Goal: Information Seeking & Learning: Learn about a topic

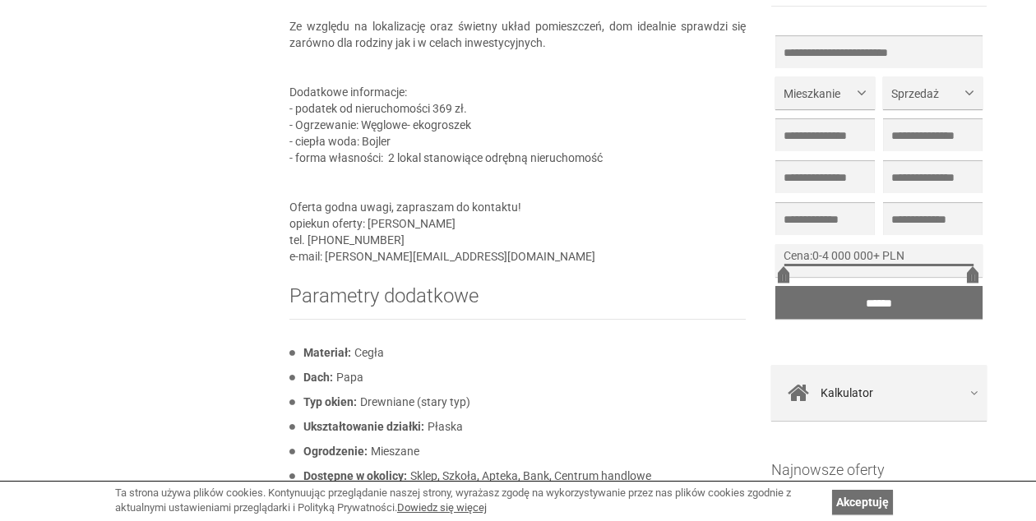
scroll to position [1644, 0]
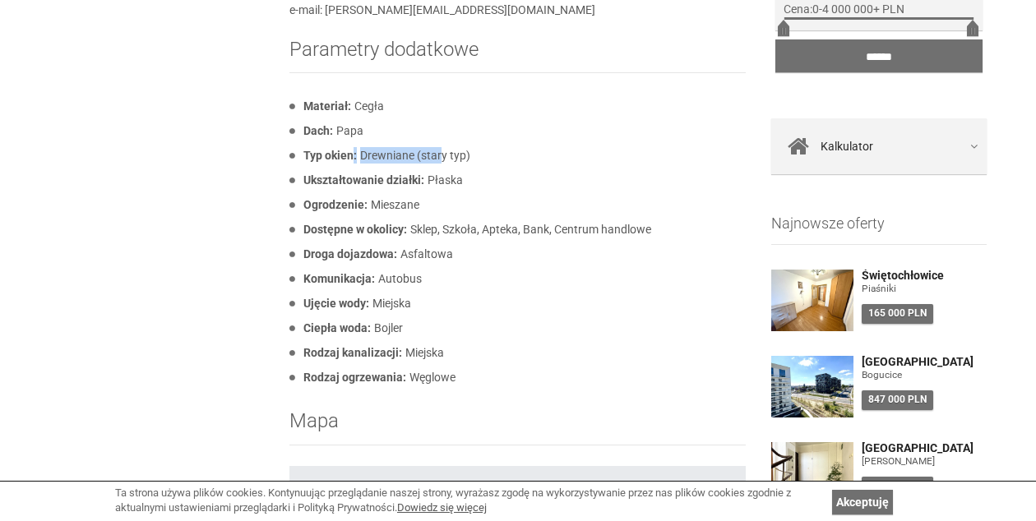
drag, startPoint x: 441, startPoint y: 180, endPoint x: 352, endPoint y: 173, distance: 89.9
click at [352, 168] on li "Typ okien: Drewniane (stary typ)" at bounding box center [517, 155] width 456 height 25
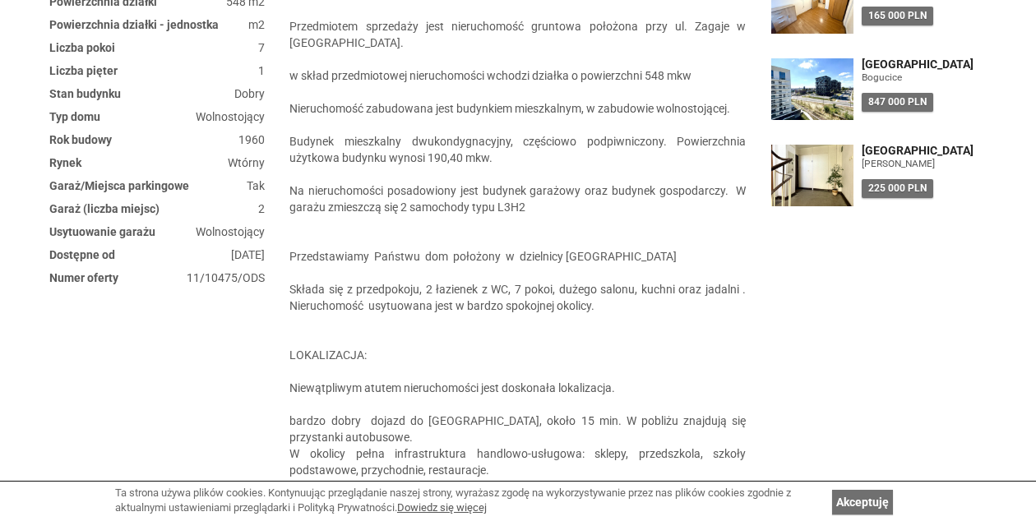
scroll to position [247, 0]
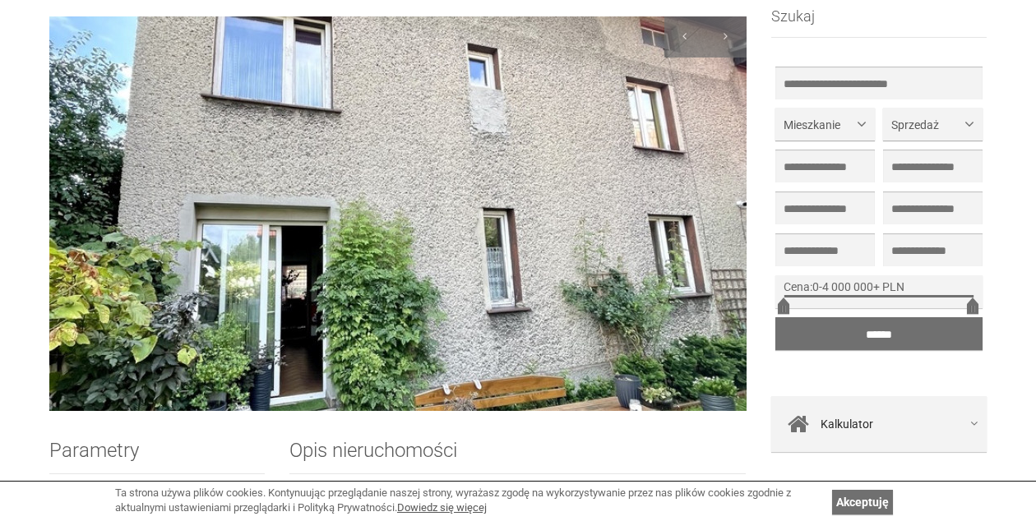
click at [447, 311] on img at bounding box center [397, 213] width 697 height 395
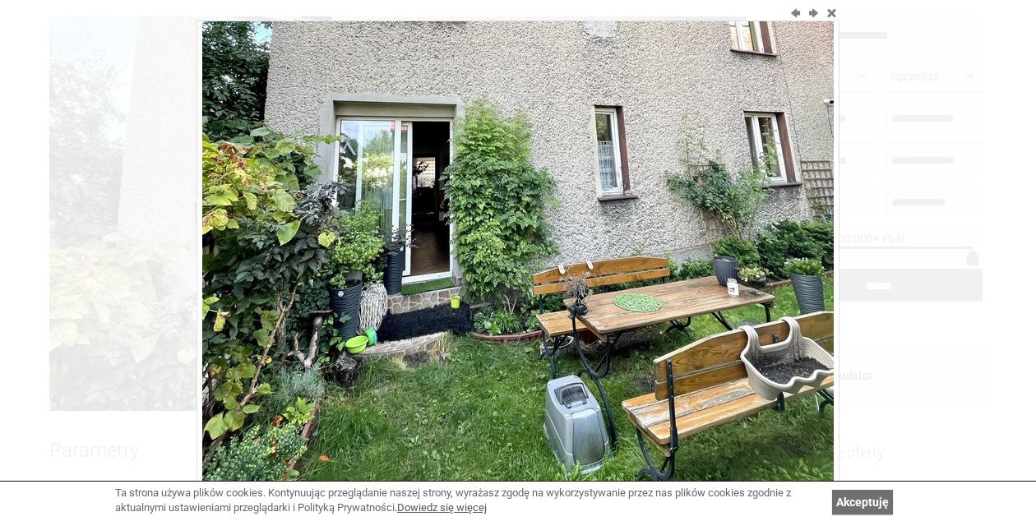
scroll to position [0, 0]
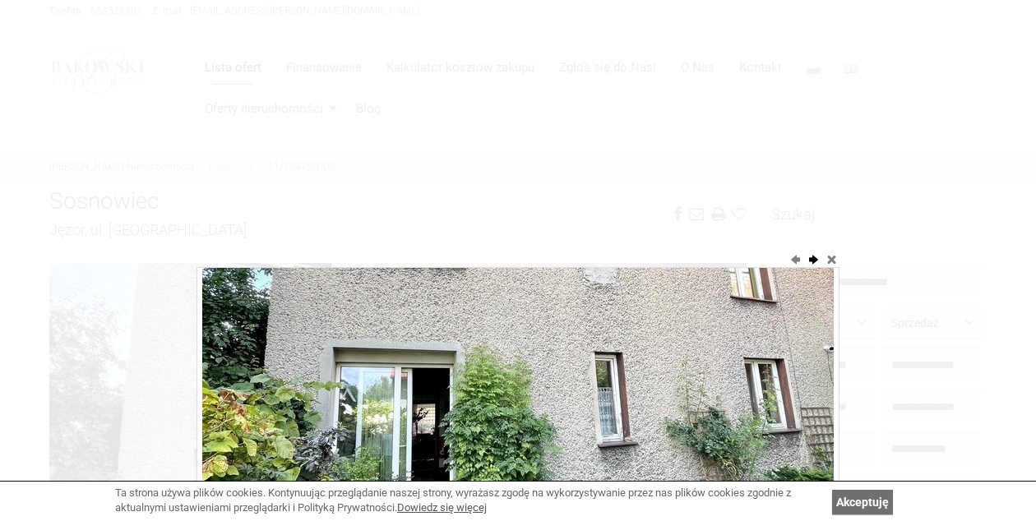
click at [805, 260] on button "next" at bounding box center [813, 259] width 16 height 16
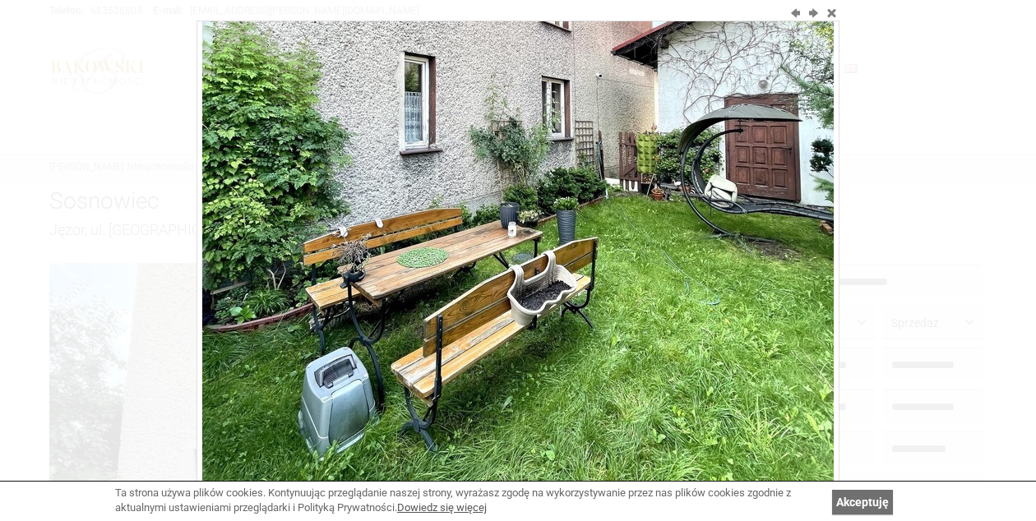
scroll to position [90, 0]
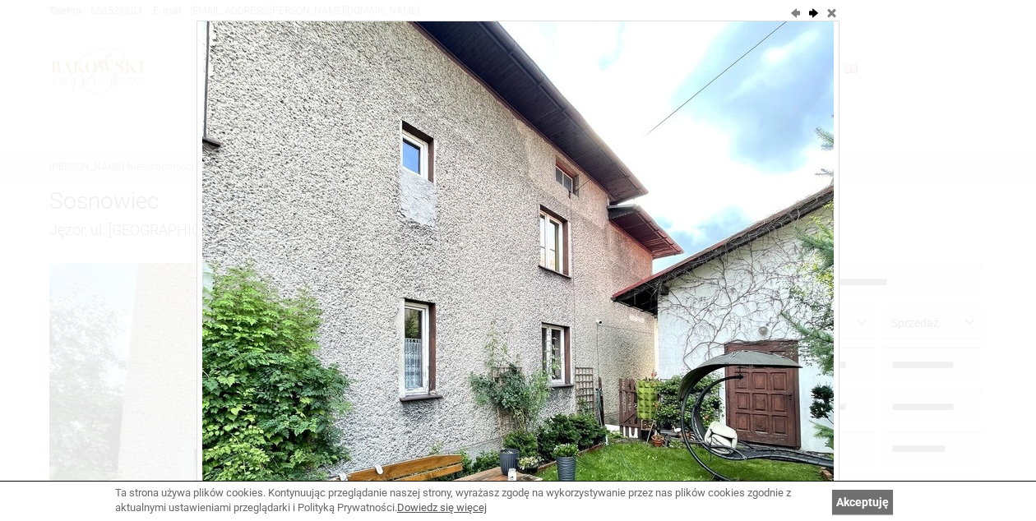
click at [819, 13] on button "next" at bounding box center [813, 12] width 16 height 16
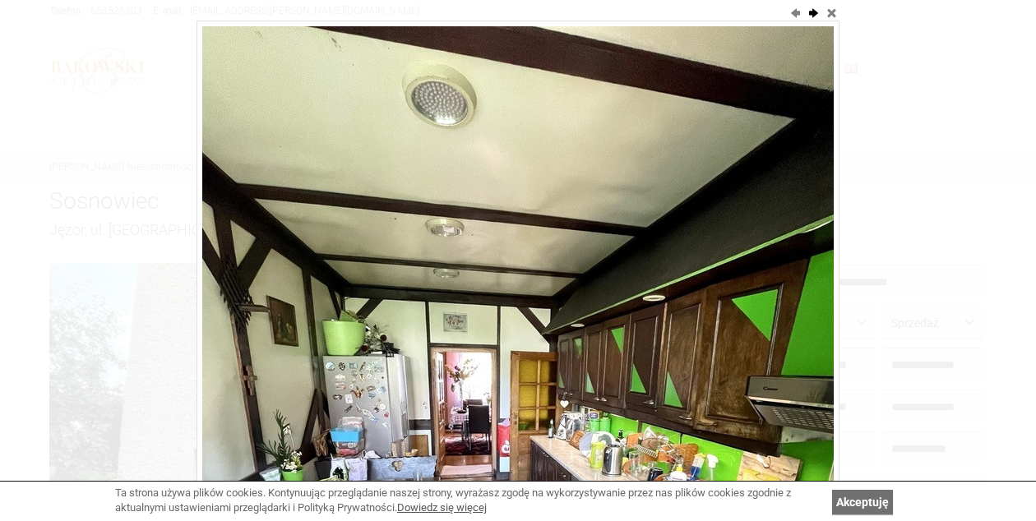
click at [819, 13] on button "next" at bounding box center [813, 12] width 16 height 16
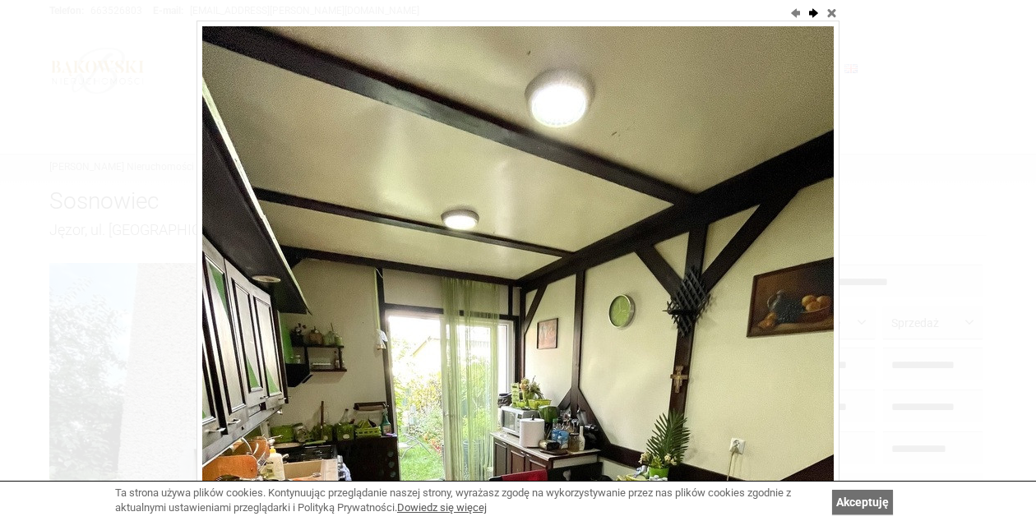
click at [819, 13] on button "next" at bounding box center [813, 12] width 16 height 16
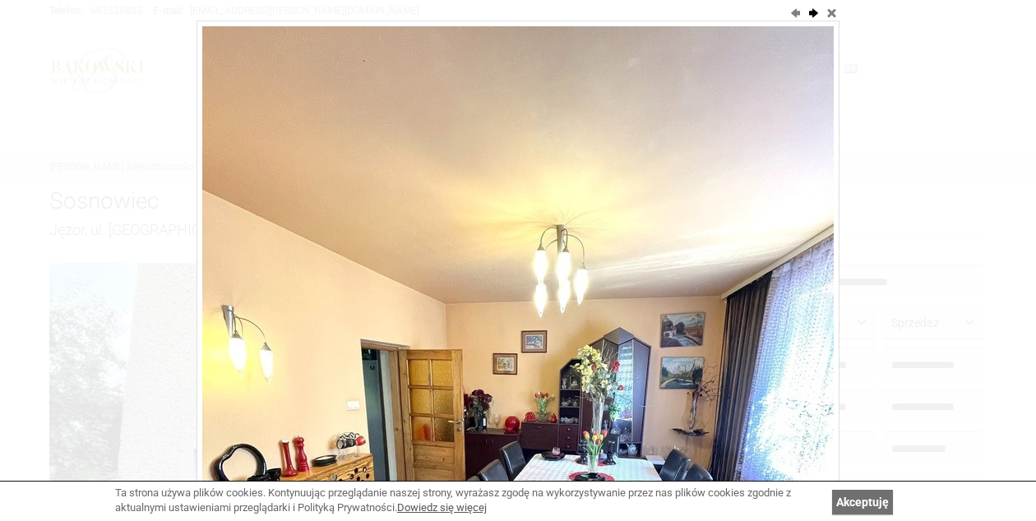
click at [819, 13] on button "next" at bounding box center [813, 12] width 16 height 16
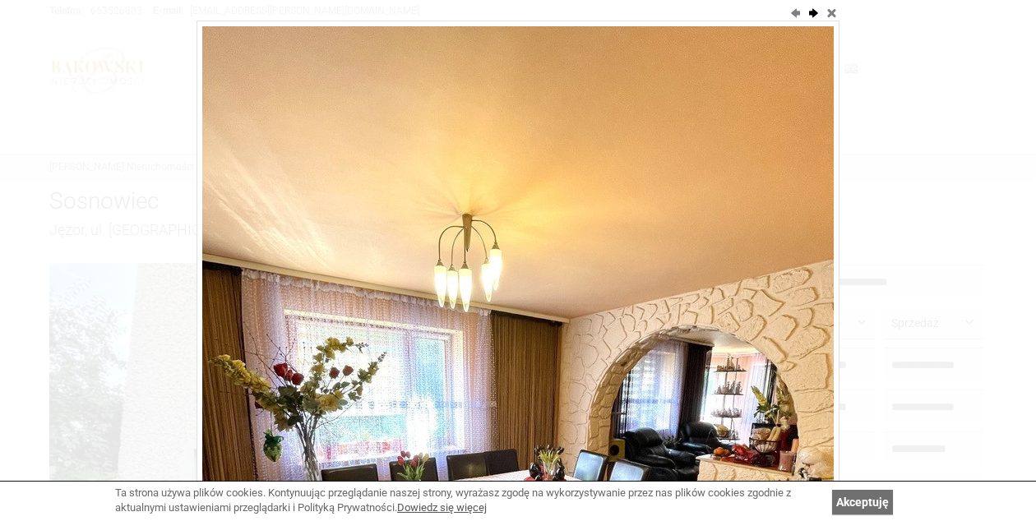
click at [819, 13] on button "next" at bounding box center [813, 12] width 16 height 16
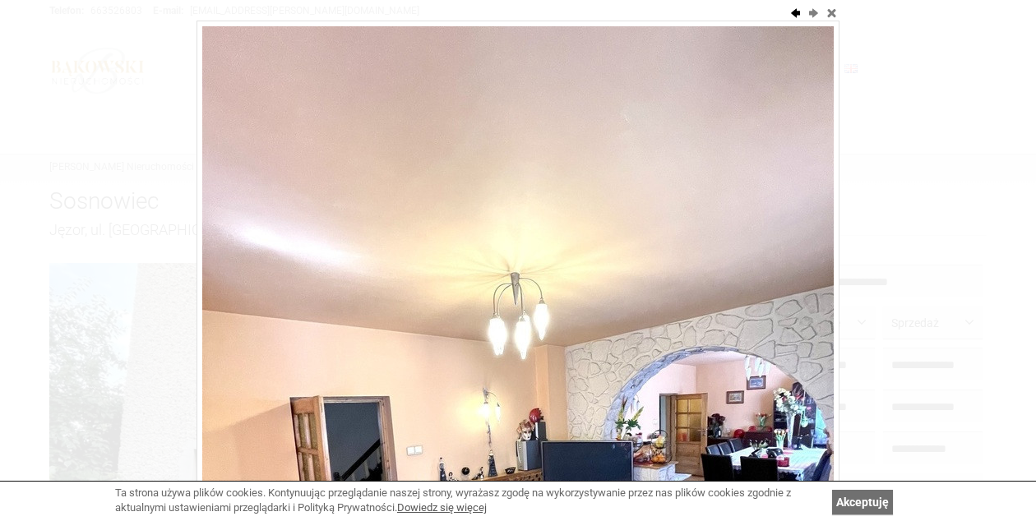
click at [794, 12] on button "previous" at bounding box center [795, 12] width 16 height 16
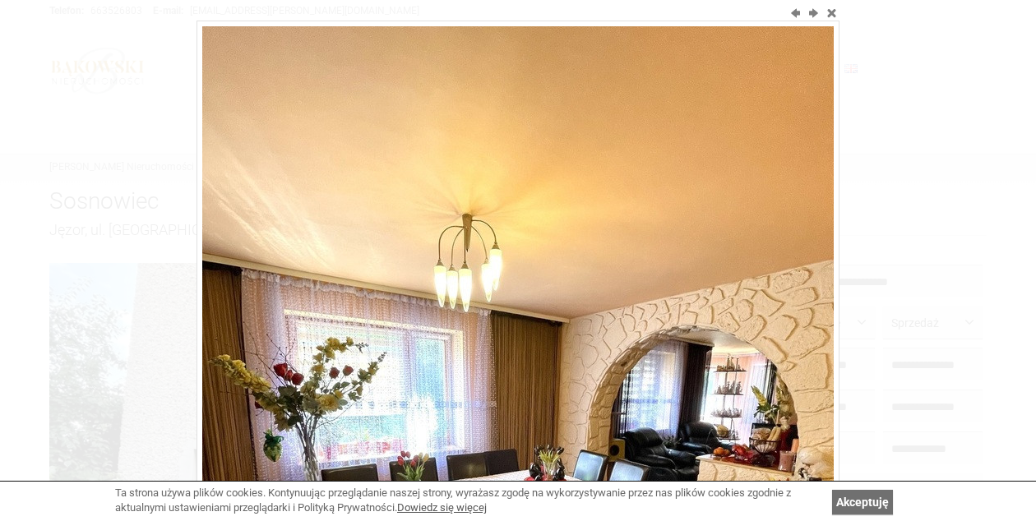
scroll to position [82, 0]
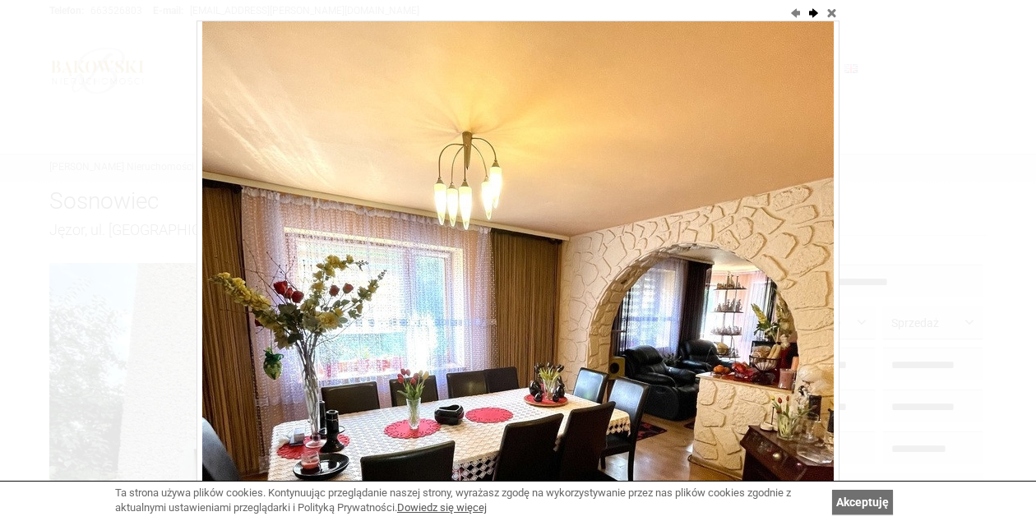
click at [806, 10] on button "next" at bounding box center [813, 12] width 16 height 16
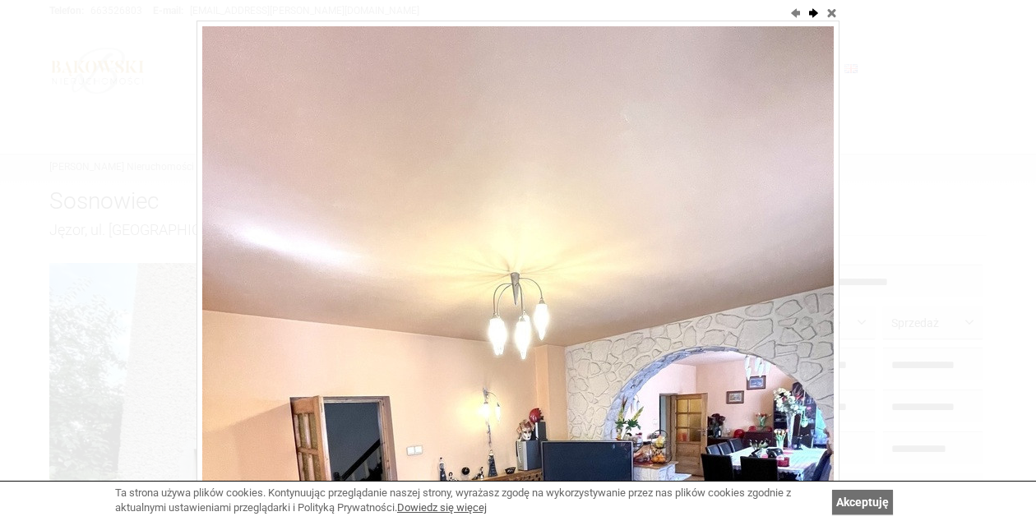
click at [806, 10] on button "next" at bounding box center [813, 12] width 16 height 16
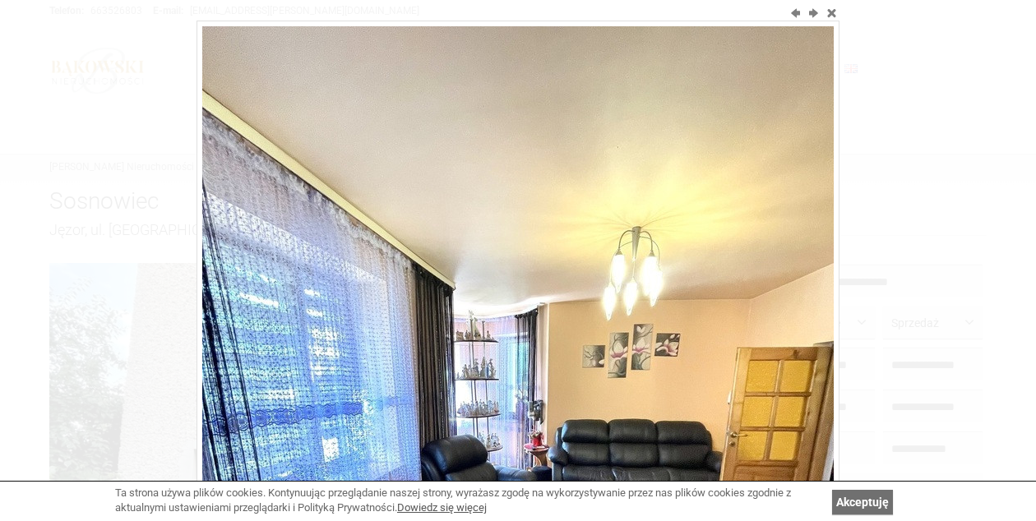
scroll to position [247, 0]
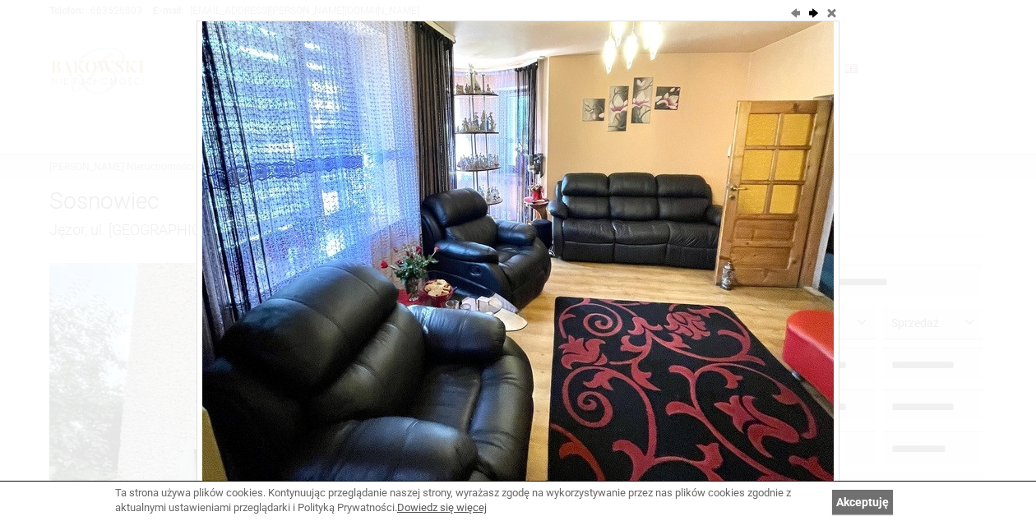
click at [816, 17] on button "next" at bounding box center [813, 12] width 16 height 16
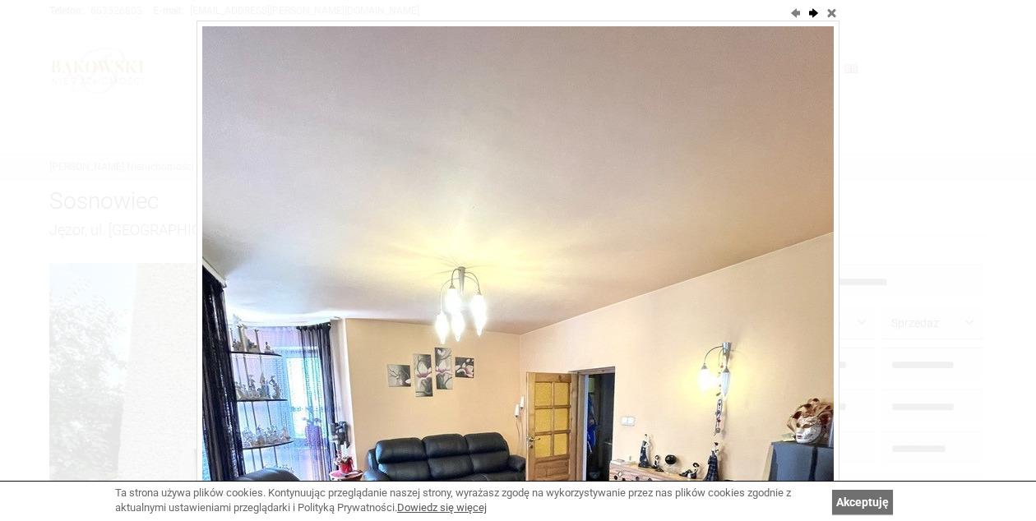
click at [816, 17] on button "next" at bounding box center [813, 12] width 16 height 16
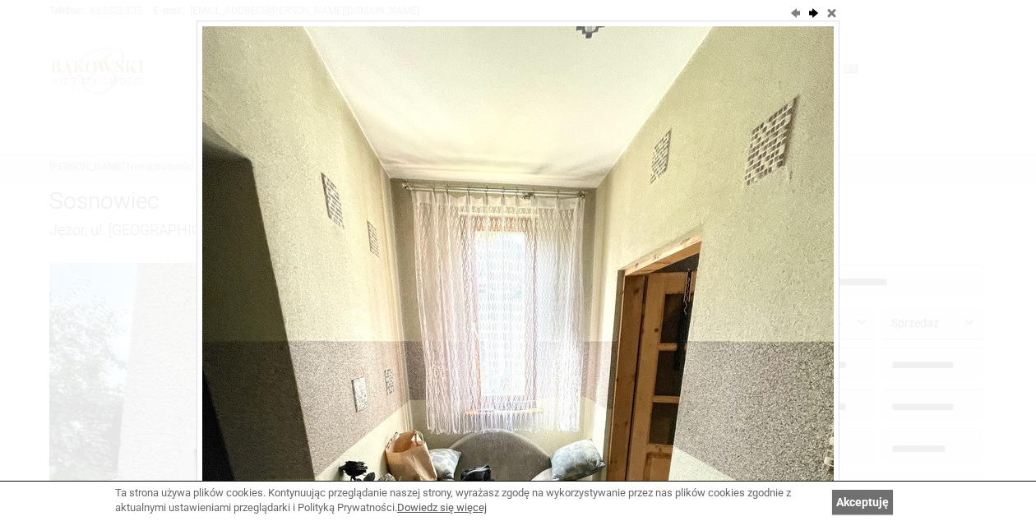
click at [816, 17] on button "next" at bounding box center [813, 12] width 16 height 16
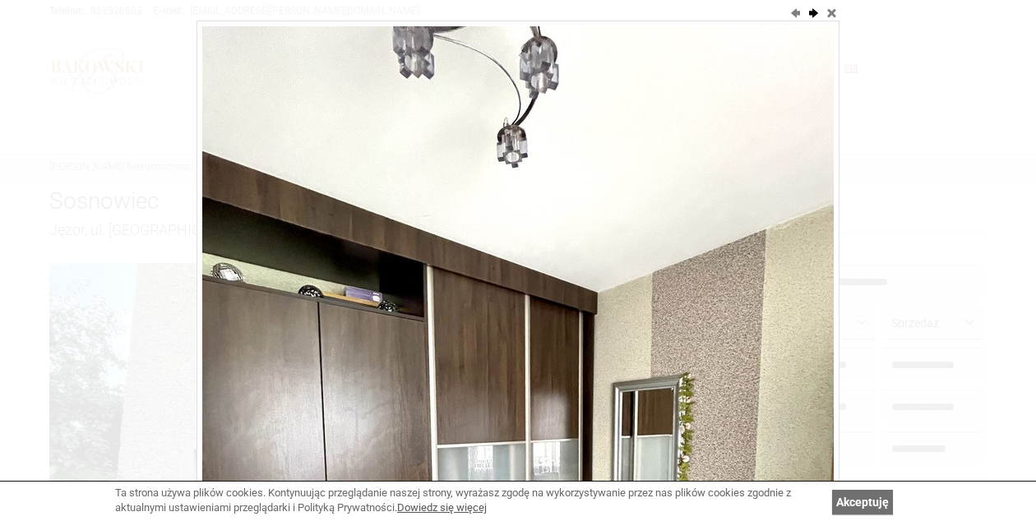
click at [816, 17] on button "next" at bounding box center [813, 12] width 16 height 16
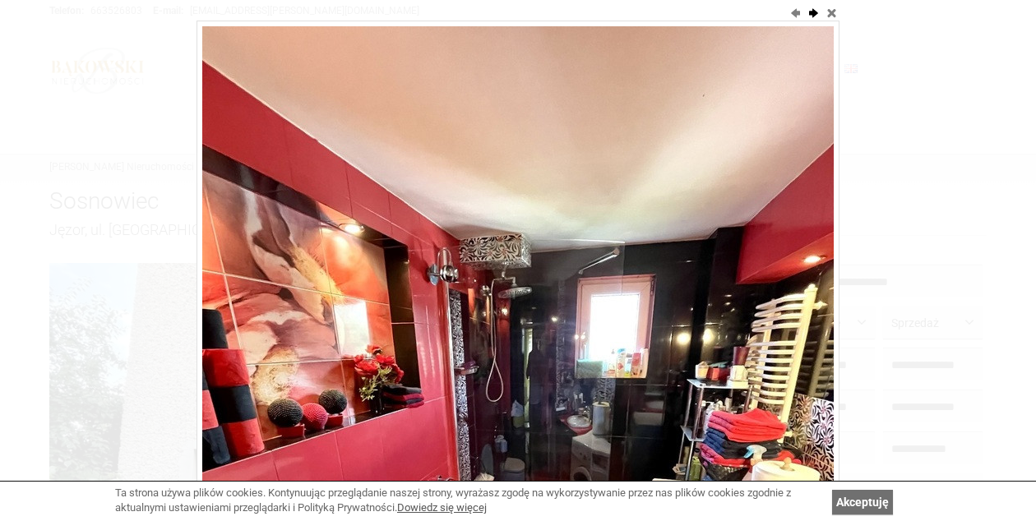
click at [816, 17] on button "next" at bounding box center [813, 12] width 16 height 16
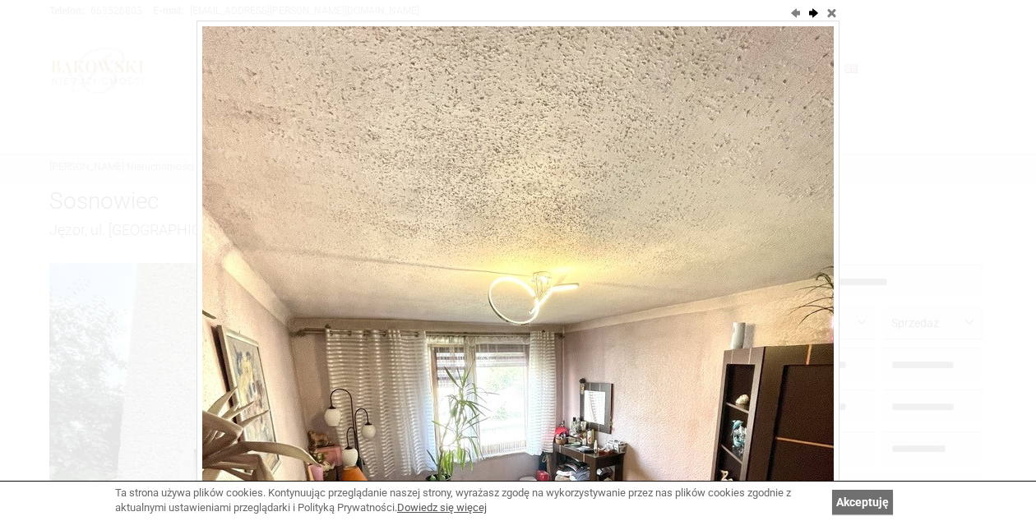
click at [816, 17] on button "next" at bounding box center [813, 12] width 16 height 16
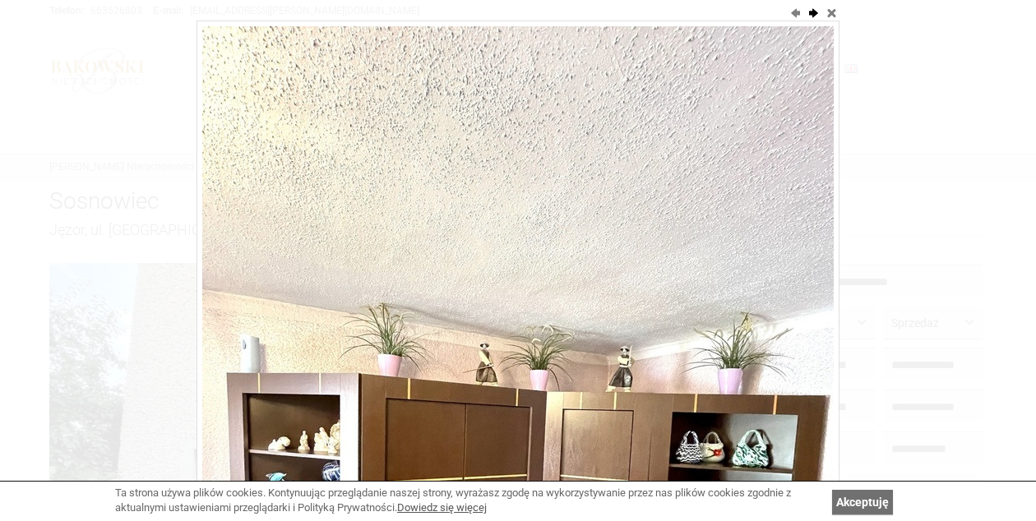
click at [816, 17] on button "next" at bounding box center [813, 12] width 16 height 16
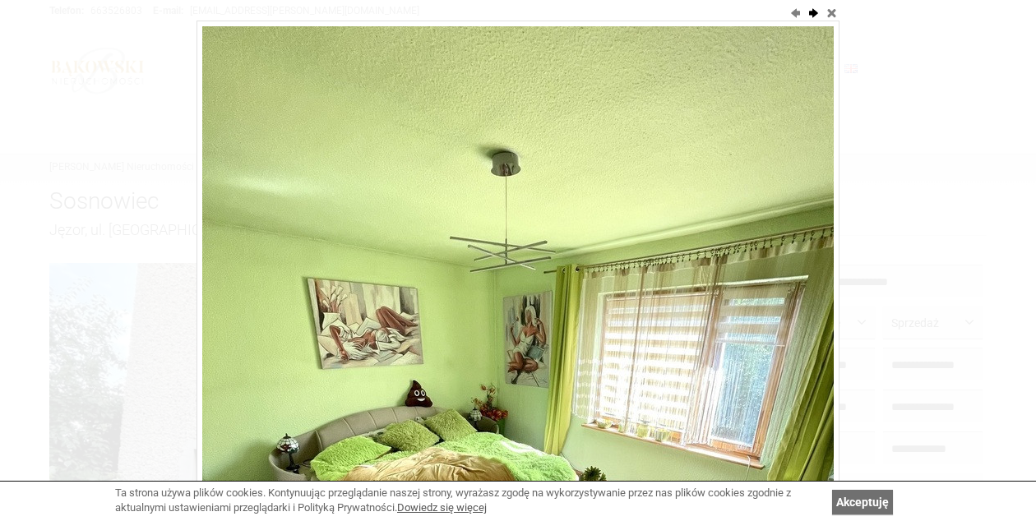
click at [816, 17] on button "next" at bounding box center [813, 12] width 16 height 16
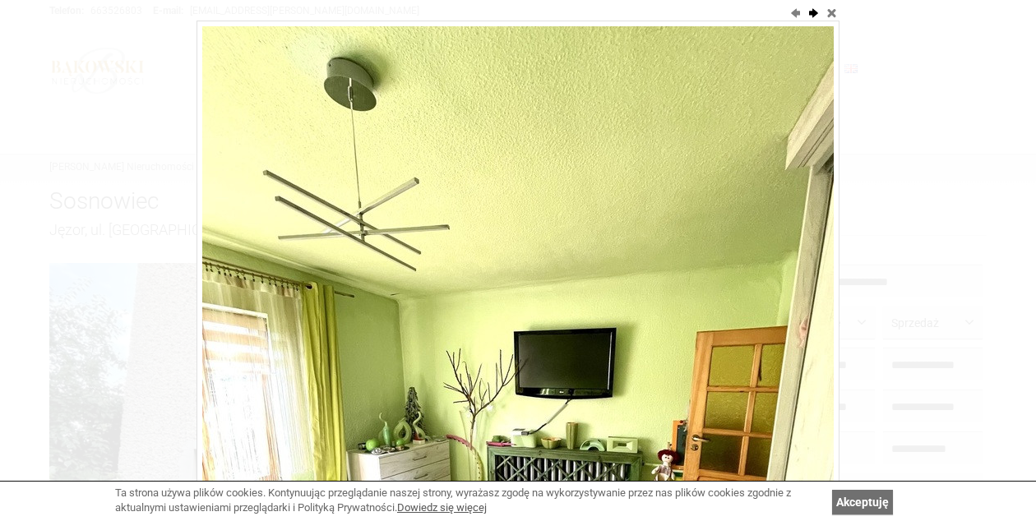
click at [816, 17] on button "next" at bounding box center [813, 12] width 16 height 16
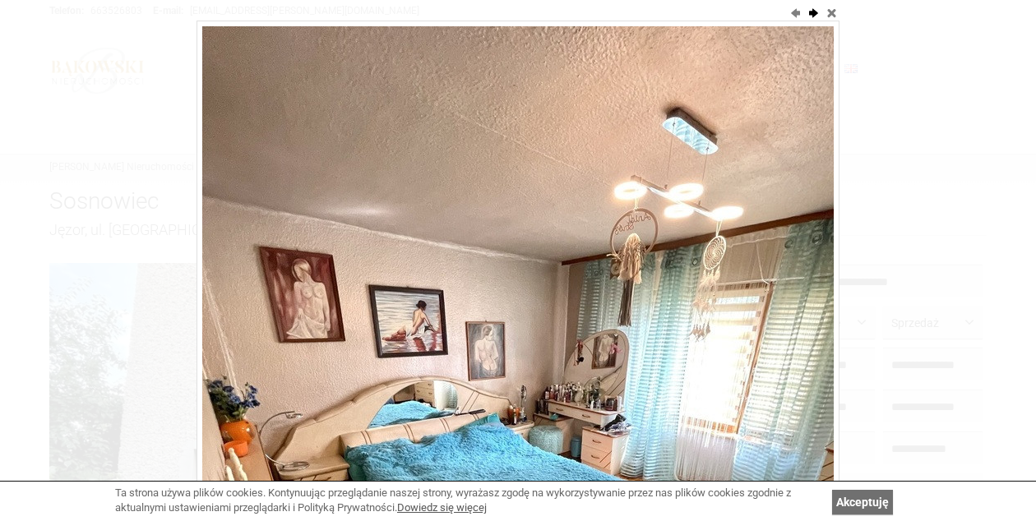
click at [816, 17] on button "next" at bounding box center [813, 12] width 16 height 16
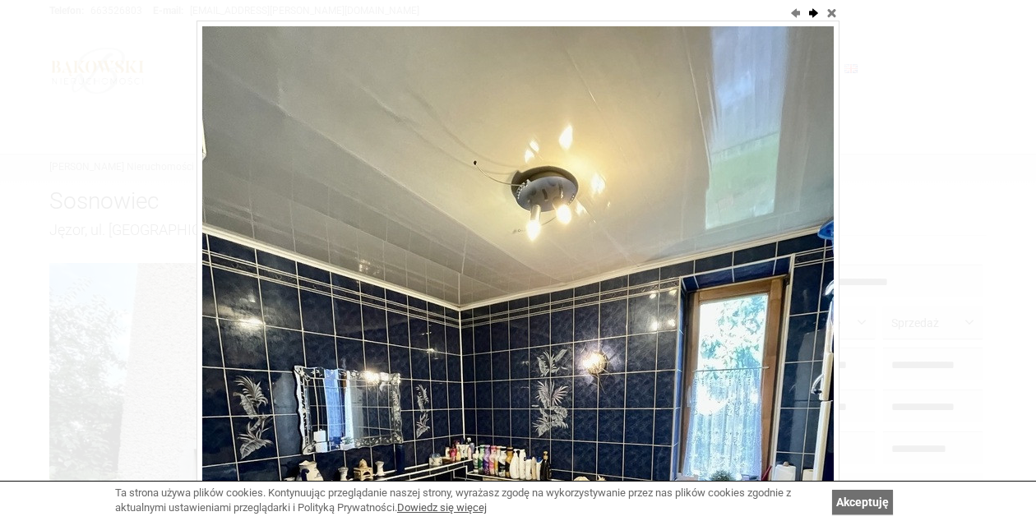
click at [816, 17] on button "next" at bounding box center [813, 12] width 16 height 16
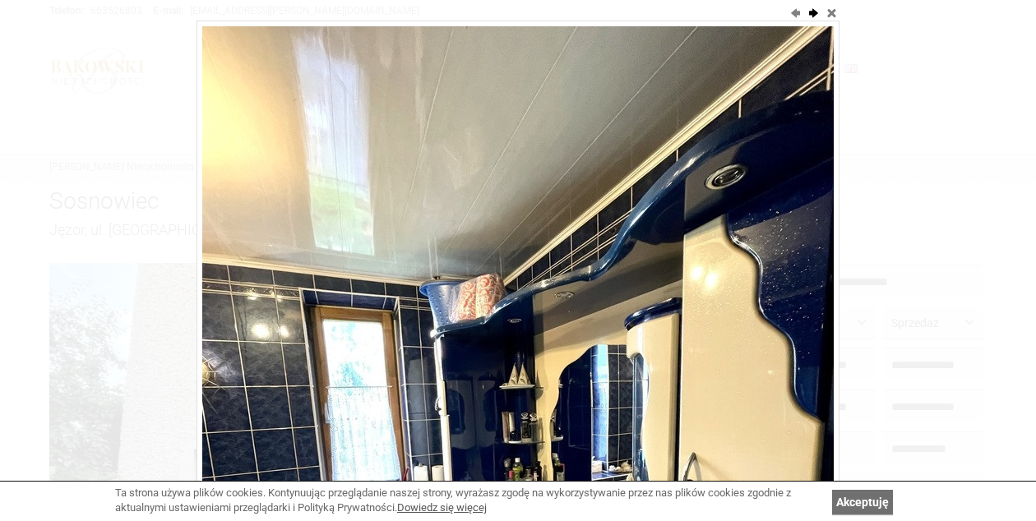
click at [816, 17] on button "next" at bounding box center [813, 12] width 16 height 16
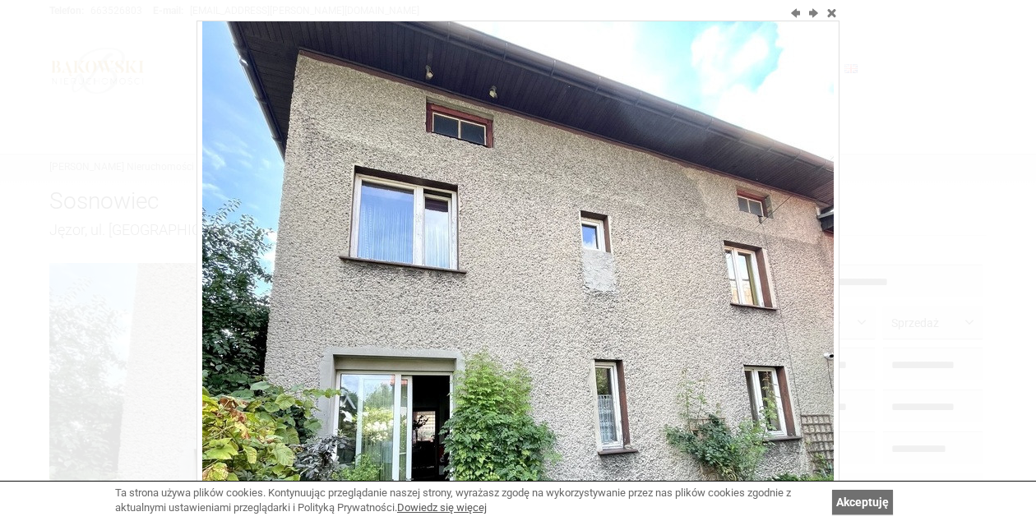
scroll to position [0, 0]
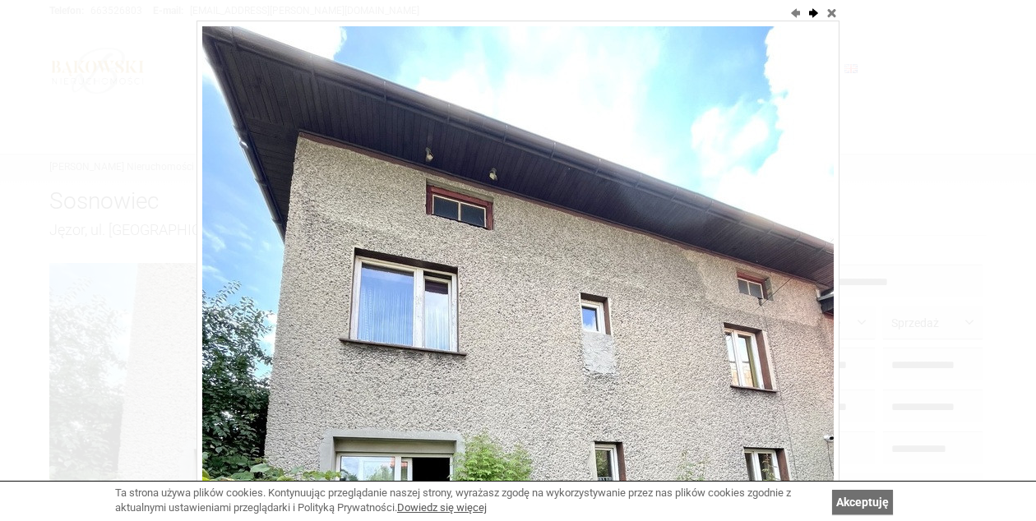
click at [810, 16] on button "next" at bounding box center [813, 12] width 16 height 16
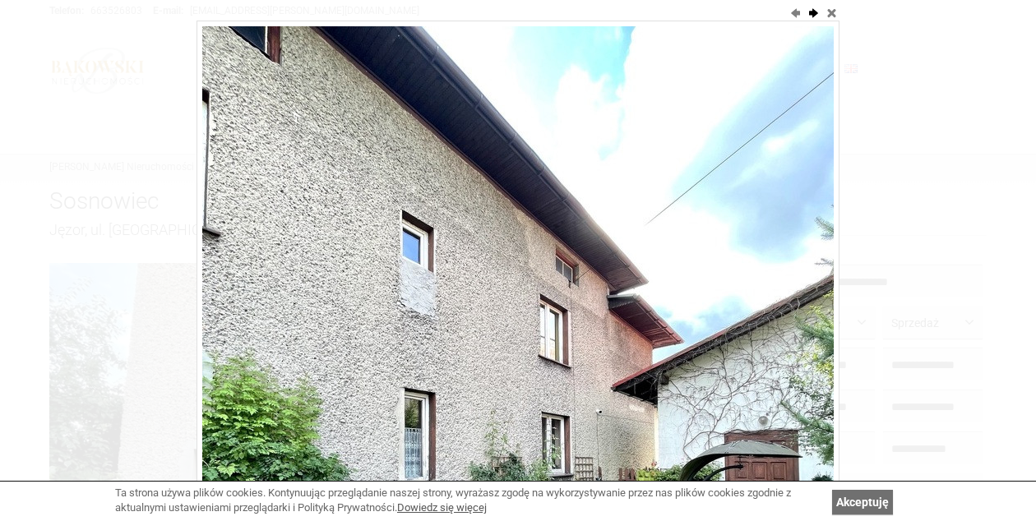
click at [810, 16] on button "next" at bounding box center [813, 12] width 16 height 16
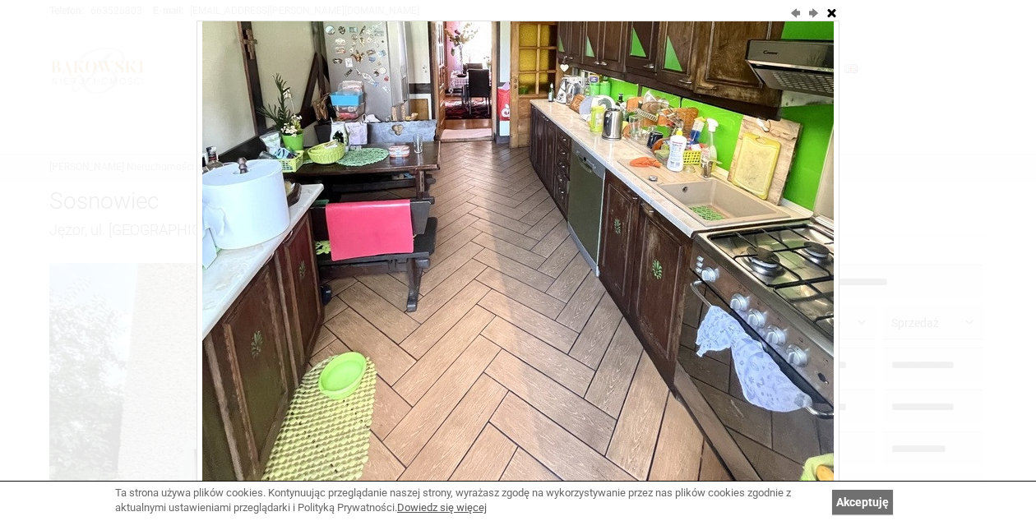
click at [835, 16] on button "close" at bounding box center [831, 12] width 16 height 16
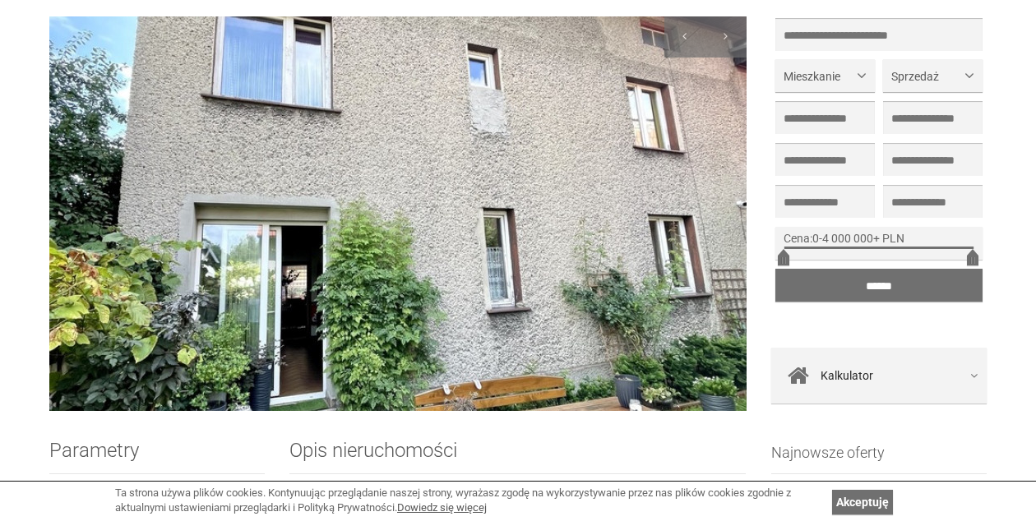
scroll to position [164, 0]
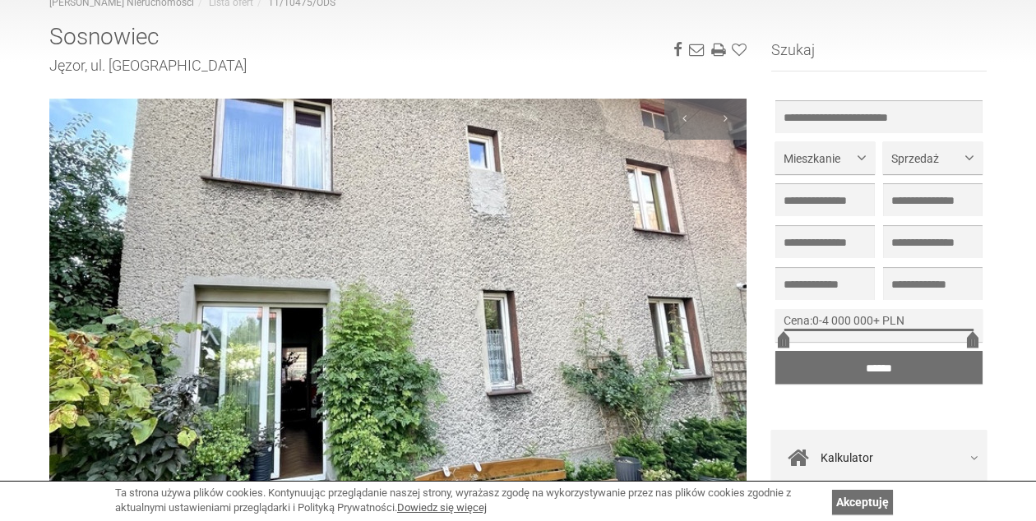
click at [690, 316] on img at bounding box center [397, 296] width 697 height 395
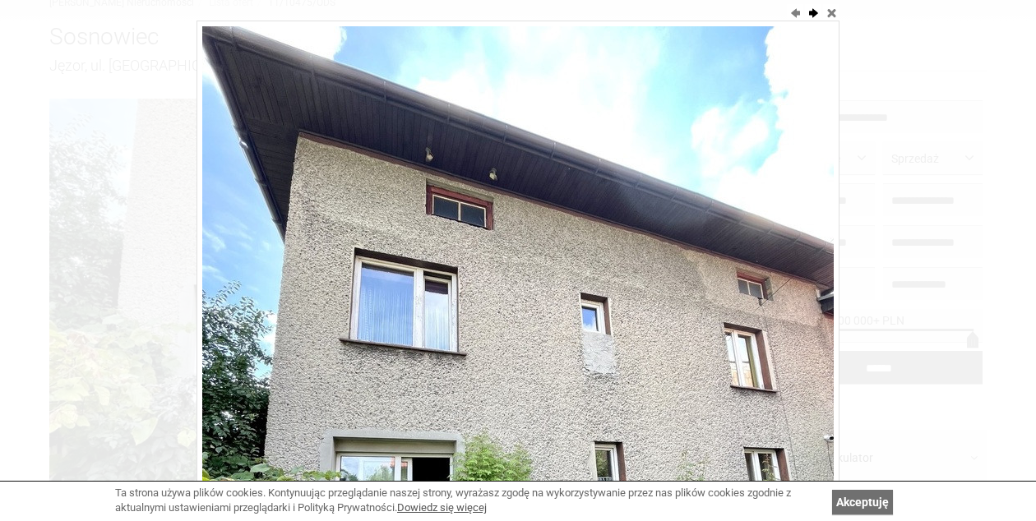
click at [816, 15] on button "next" at bounding box center [813, 12] width 16 height 16
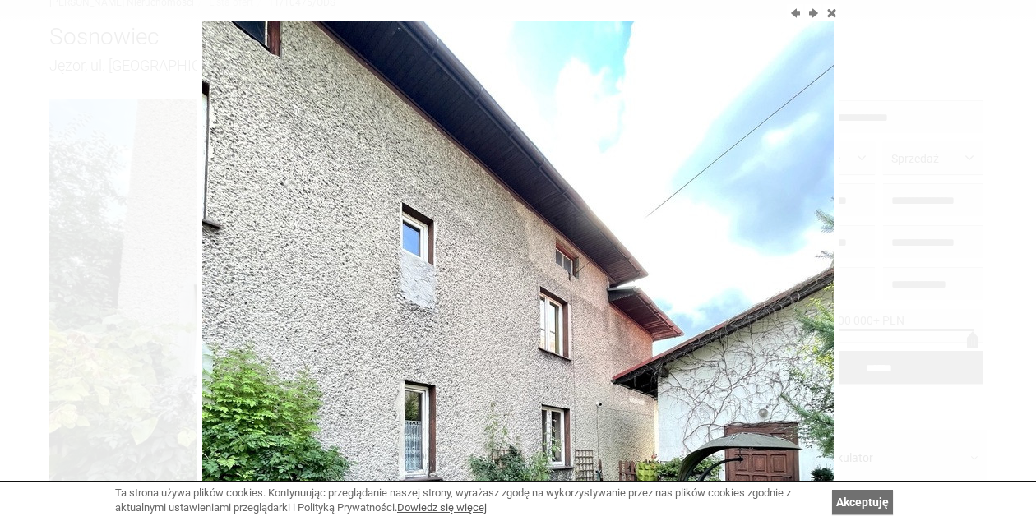
scroll to position [0, 0]
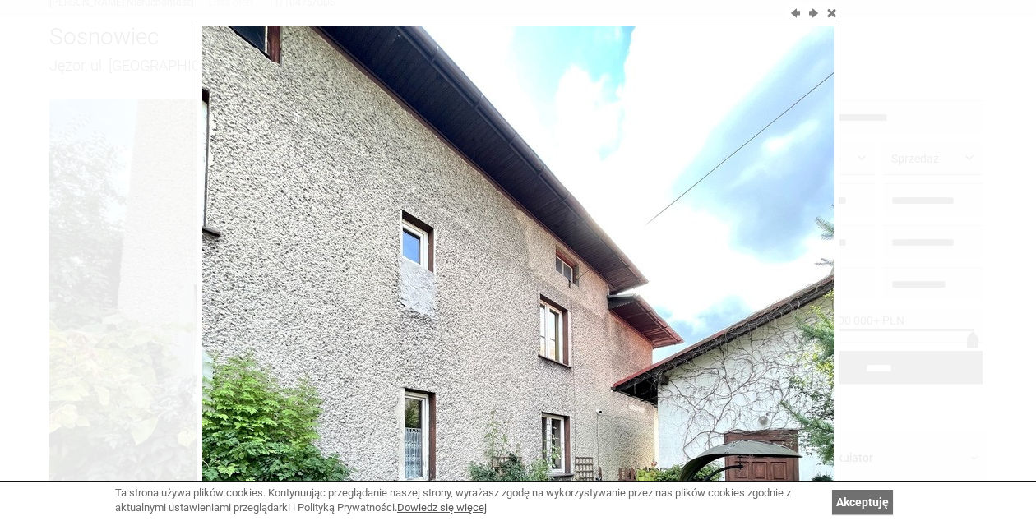
click at [980, 144] on div at bounding box center [518, 260] width 1036 height 521
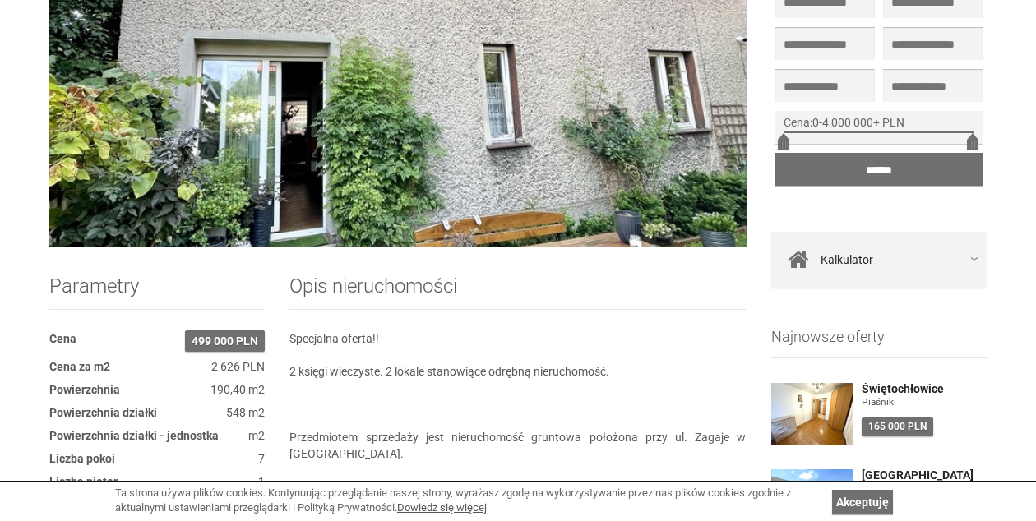
scroll to position [247, 0]
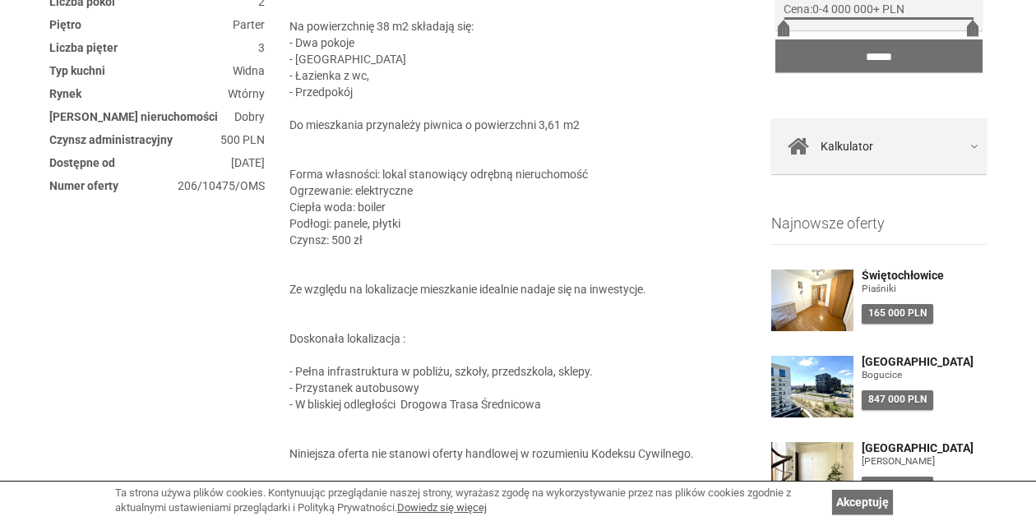
scroll to position [411, 0]
